Goal: Transaction & Acquisition: Purchase product/service

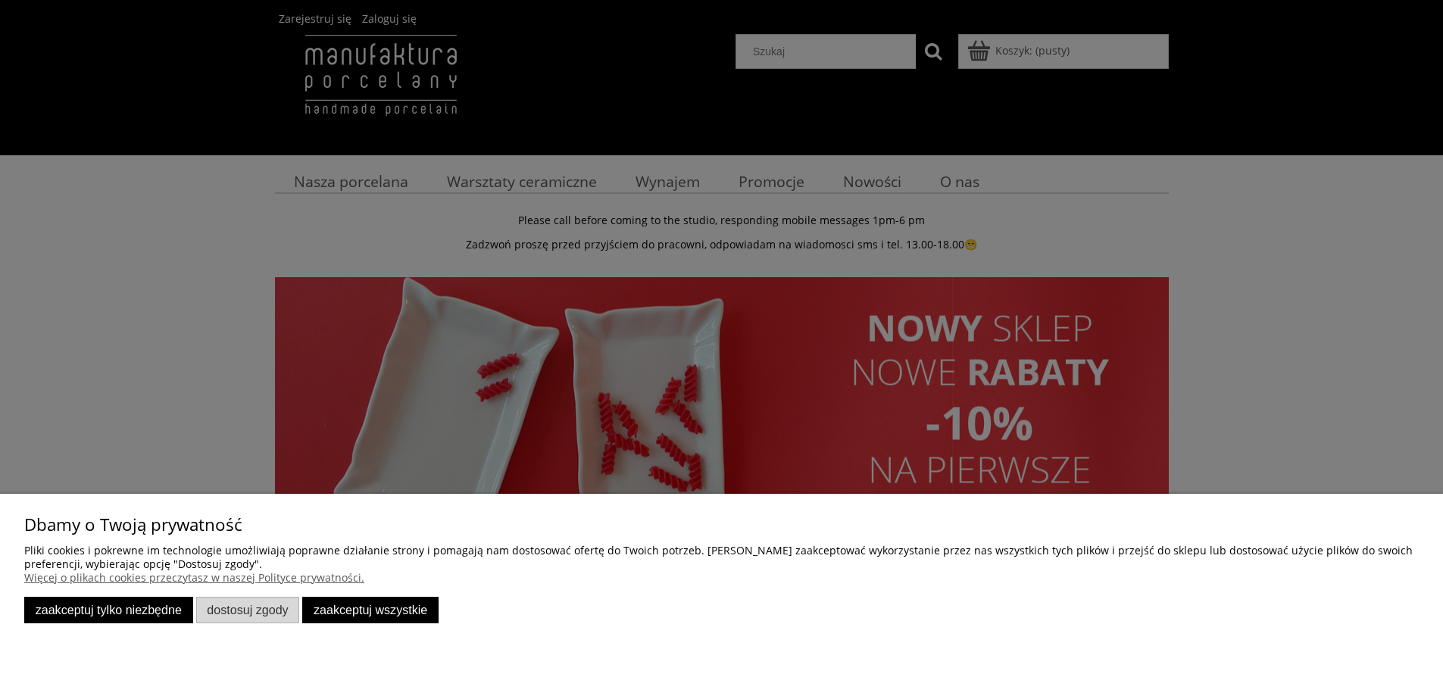
click at [136, 613] on button "Zaakceptuj tylko niezbędne" at bounding box center [108, 610] width 169 height 27
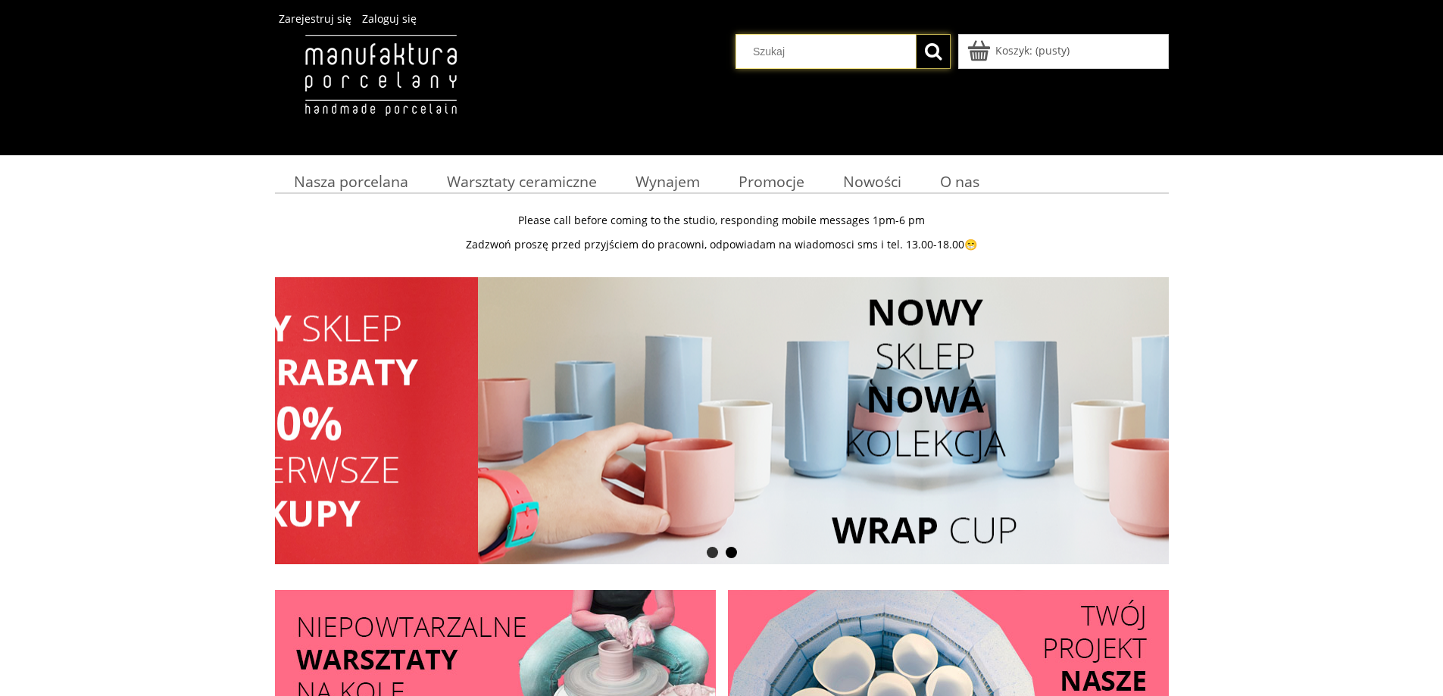
click at [825, 54] on input "Szukaj w sklepie" at bounding box center [828, 51] width 174 height 33
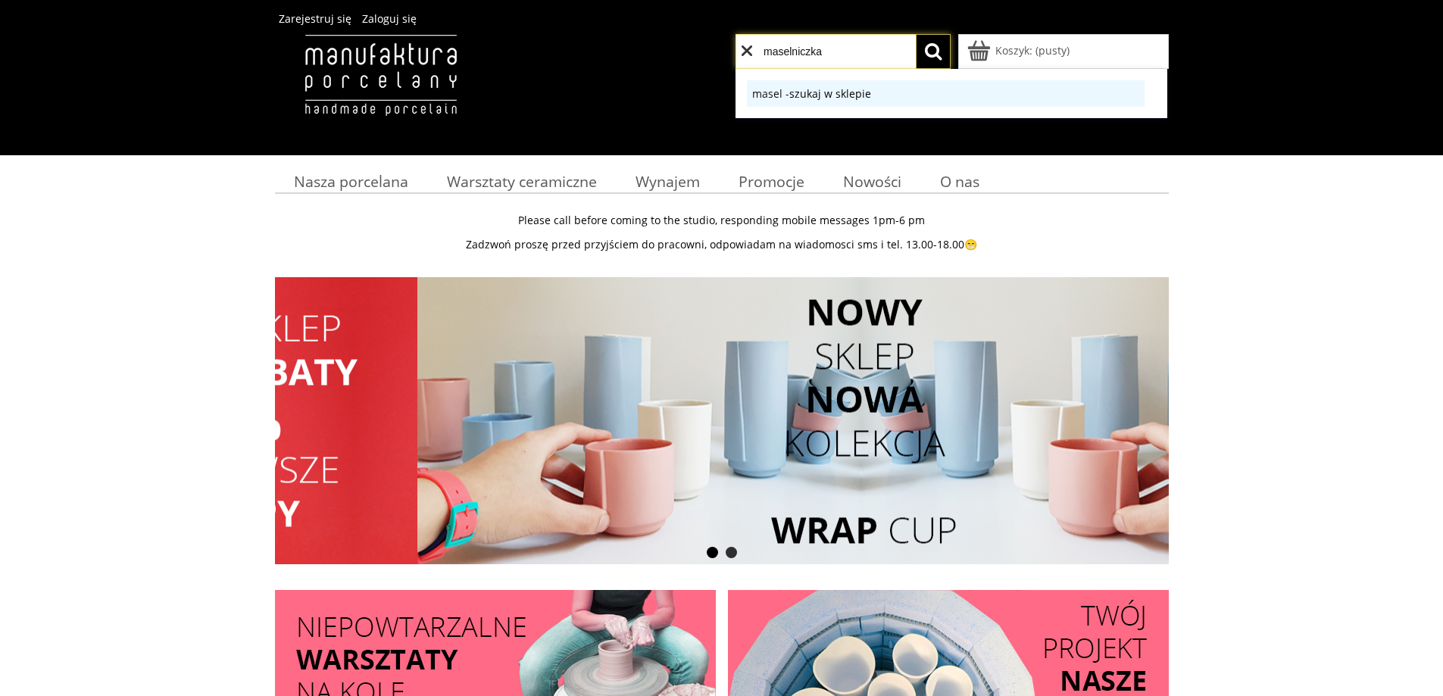
type input "maselniczka"
click at [789, 86] on button "szukaj w sklepie" at bounding box center [830, 93] width 82 height 15
